Goal: Task Accomplishment & Management: Use online tool/utility

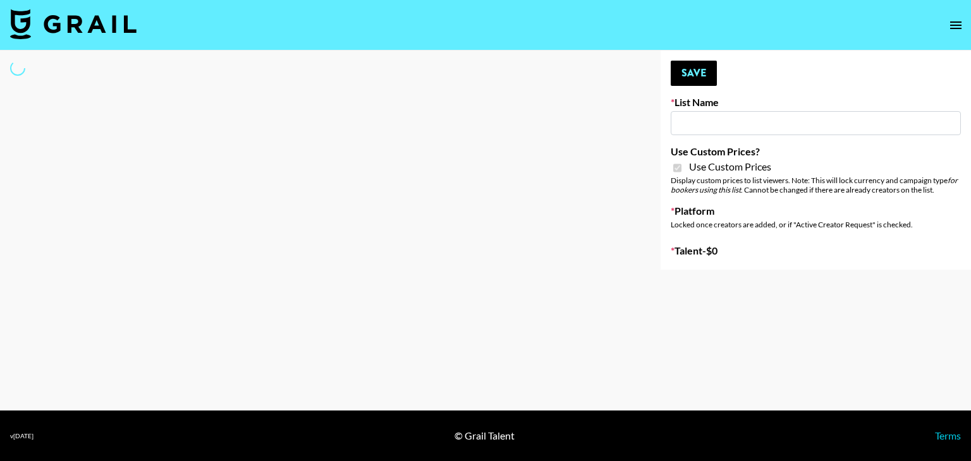
type input "Gfal"
checkbox input "true"
select select "Brand"
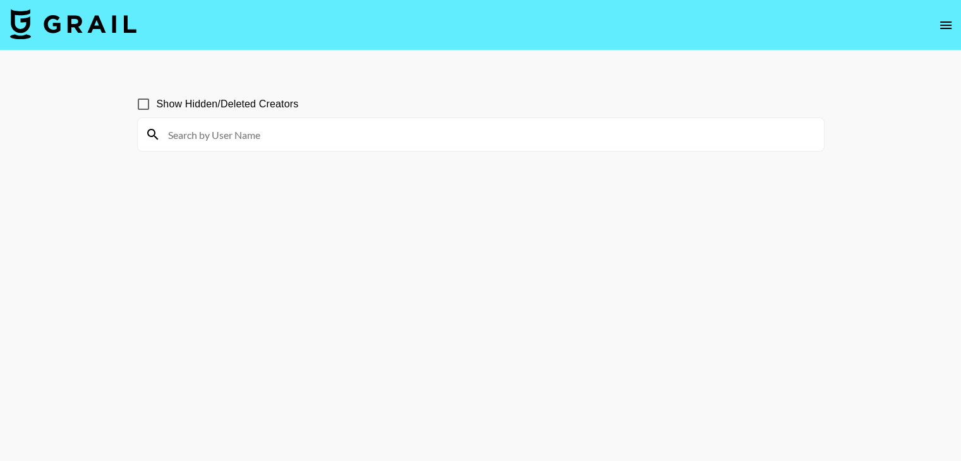
click at [293, 139] on input at bounding box center [489, 134] width 656 height 20
type input "m"
